Goal: Information Seeking & Learning: Learn about a topic

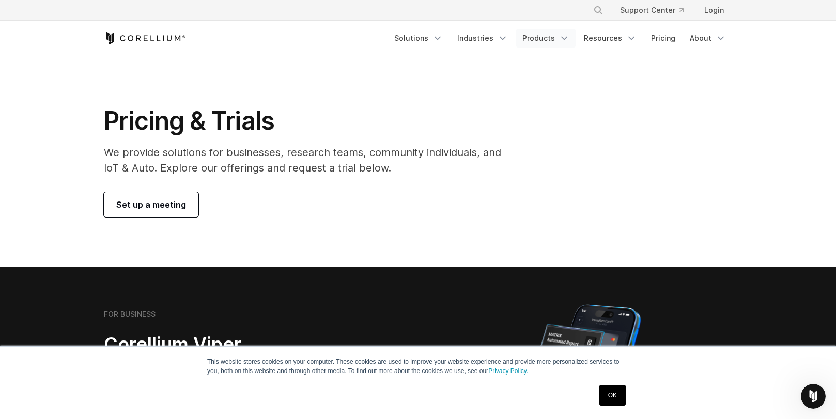
click at [542, 33] on link "Products" at bounding box center [545, 38] width 59 height 19
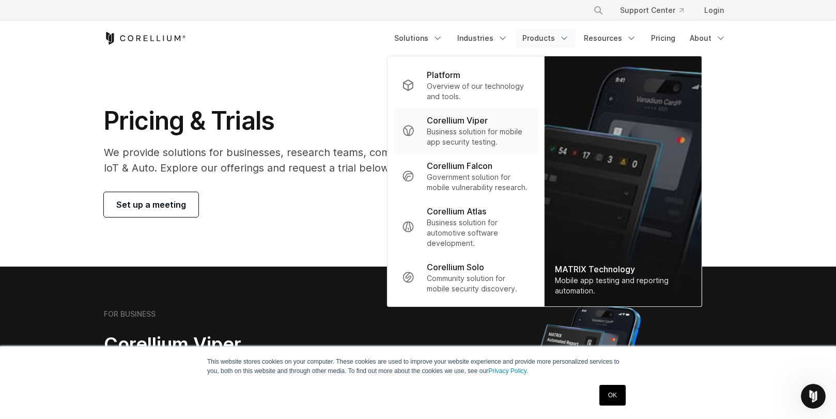
click at [454, 130] on p "Business solution for mobile app security testing." at bounding box center [478, 137] width 103 height 21
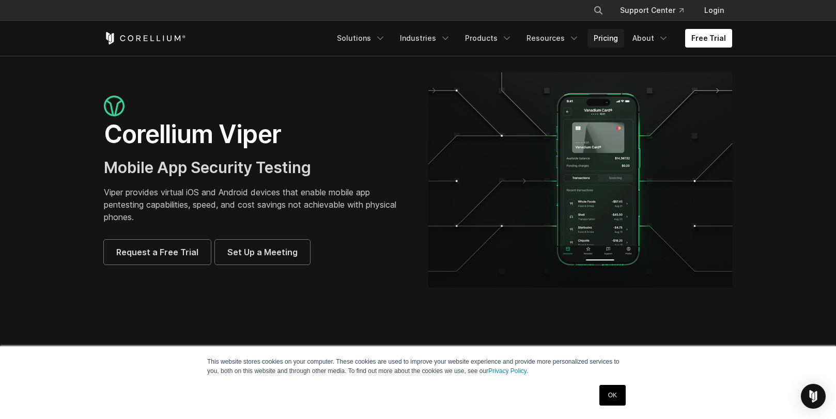
click at [599, 36] on link "Pricing" at bounding box center [605, 38] width 37 height 19
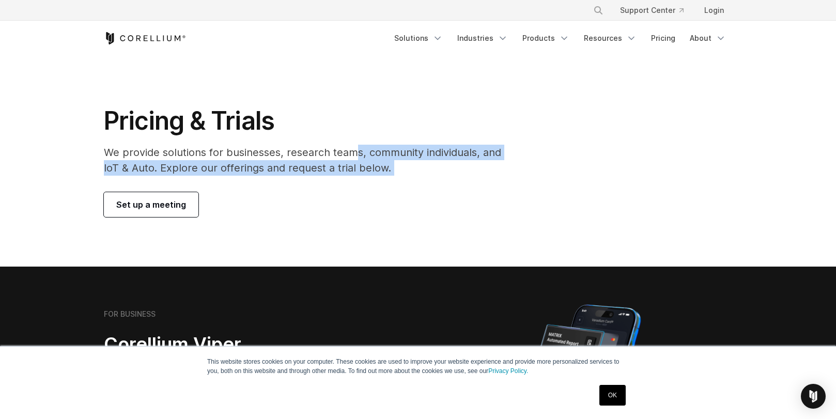
drag, startPoint x: 351, startPoint y: 151, endPoint x: 370, endPoint y: 184, distance: 37.7
click at [370, 184] on div "Pricing & Trials We provide solutions for businesses, research teams, community…" at bounding box center [309, 161] width 432 height 112
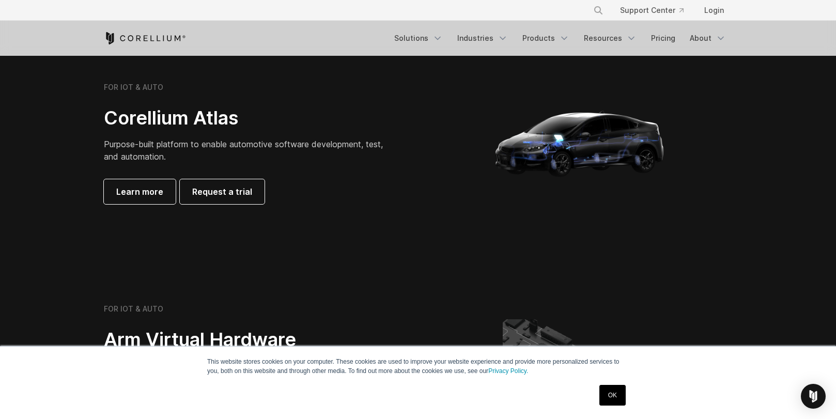
scroll to position [1198, 0]
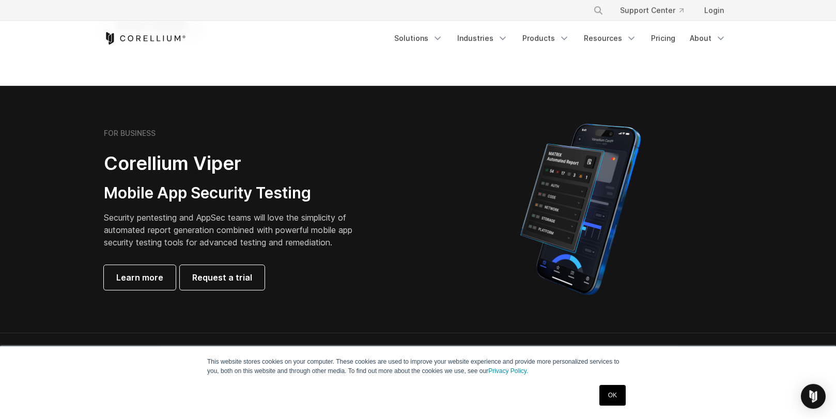
scroll to position [190, 0]
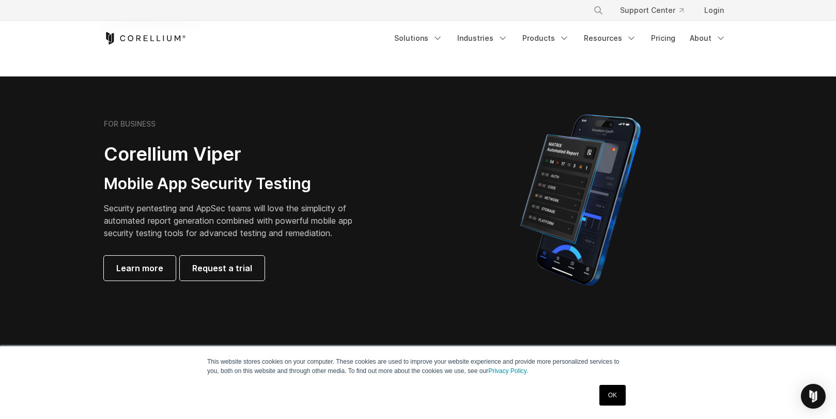
click at [247, 212] on p "Security pentesting and AppSec teams will love the simplicity of automated repo…" at bounding box center [236, 220] width 264 height 37
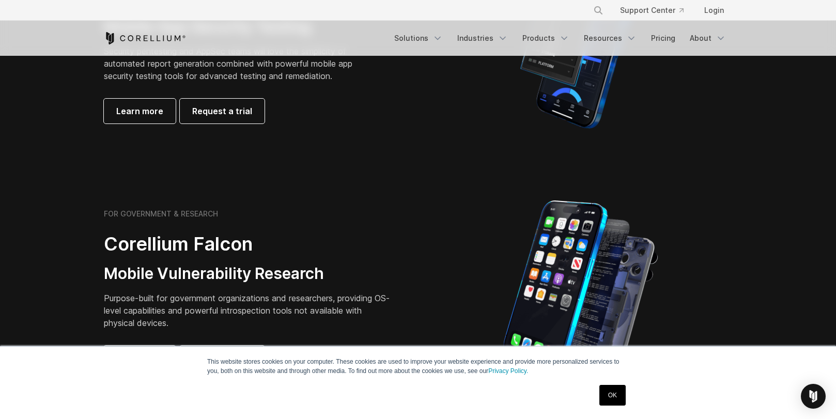
scroll to position [0, 0]
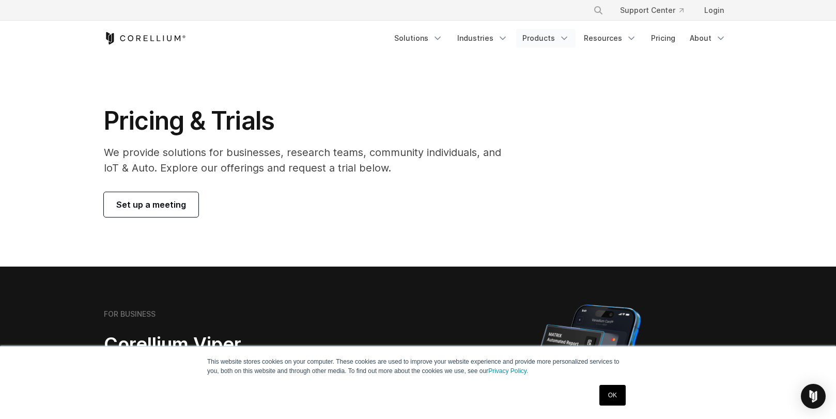
click at [560, 35] on link "Products" at bounding box center [545, 38] width 59 height 19
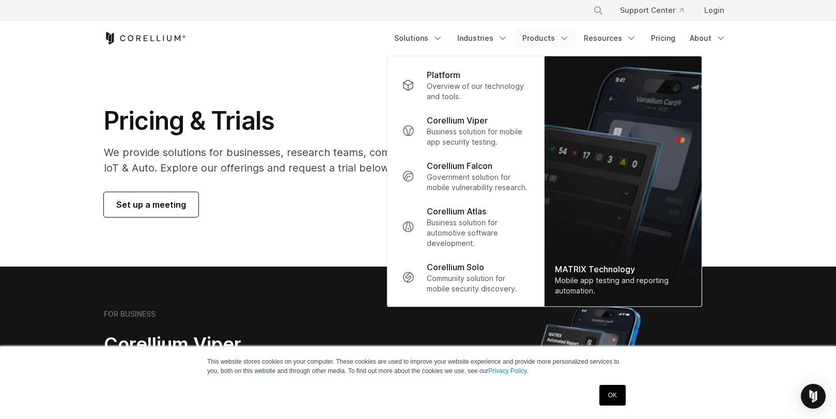
click at [337, 104] on section "Pricing & Trials We provide solutions for businesses, research teams, community…" at bounding box center [418, 161] width 836 height 211
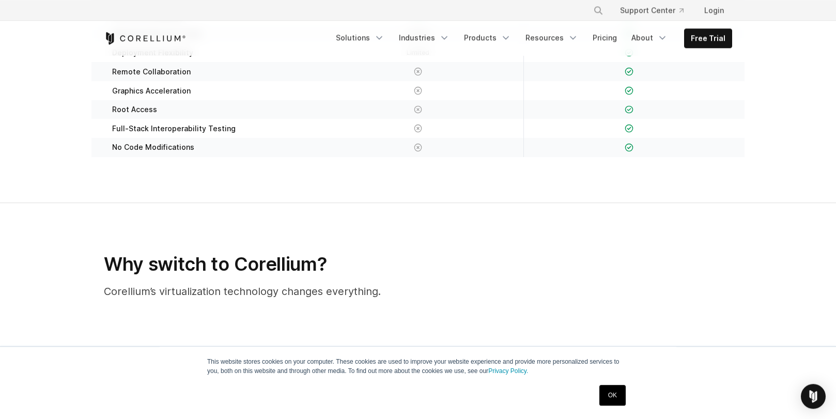
scroll to position [231, 0]
